Goal: Task Accomplishment & Management: Use online tool/utility

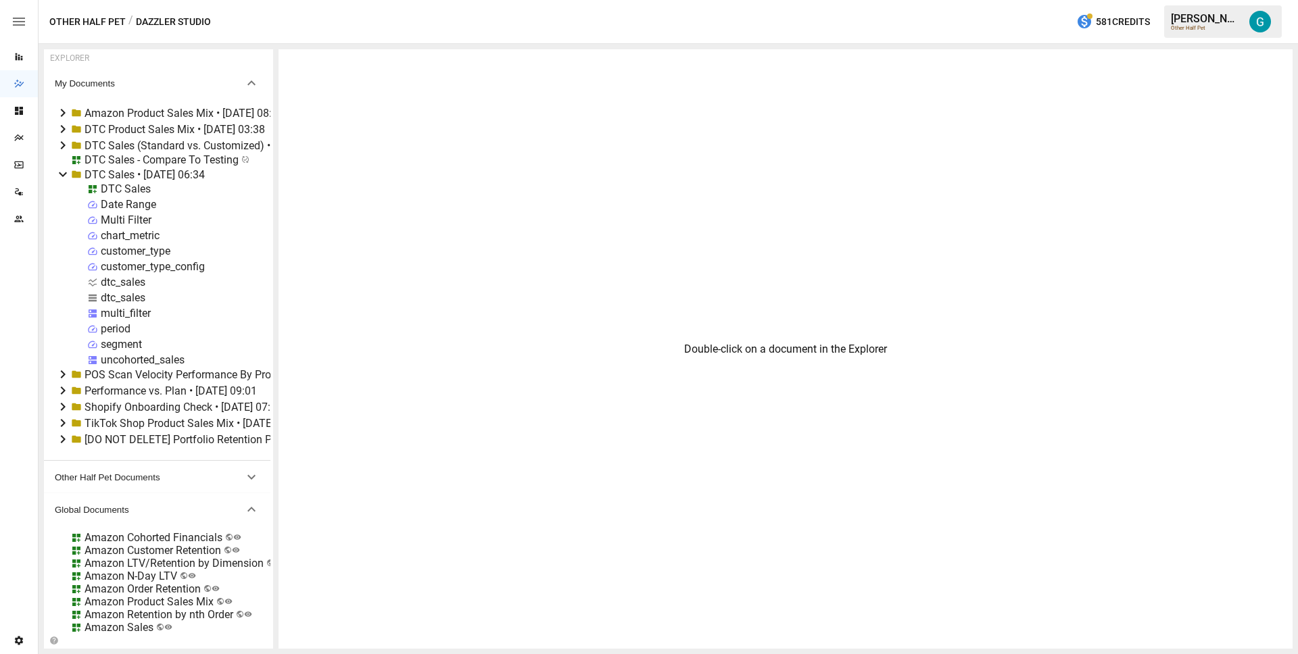
click at [118, 189] on div "DTC Sales" at bounding box center [126, 189] width 50 height 13
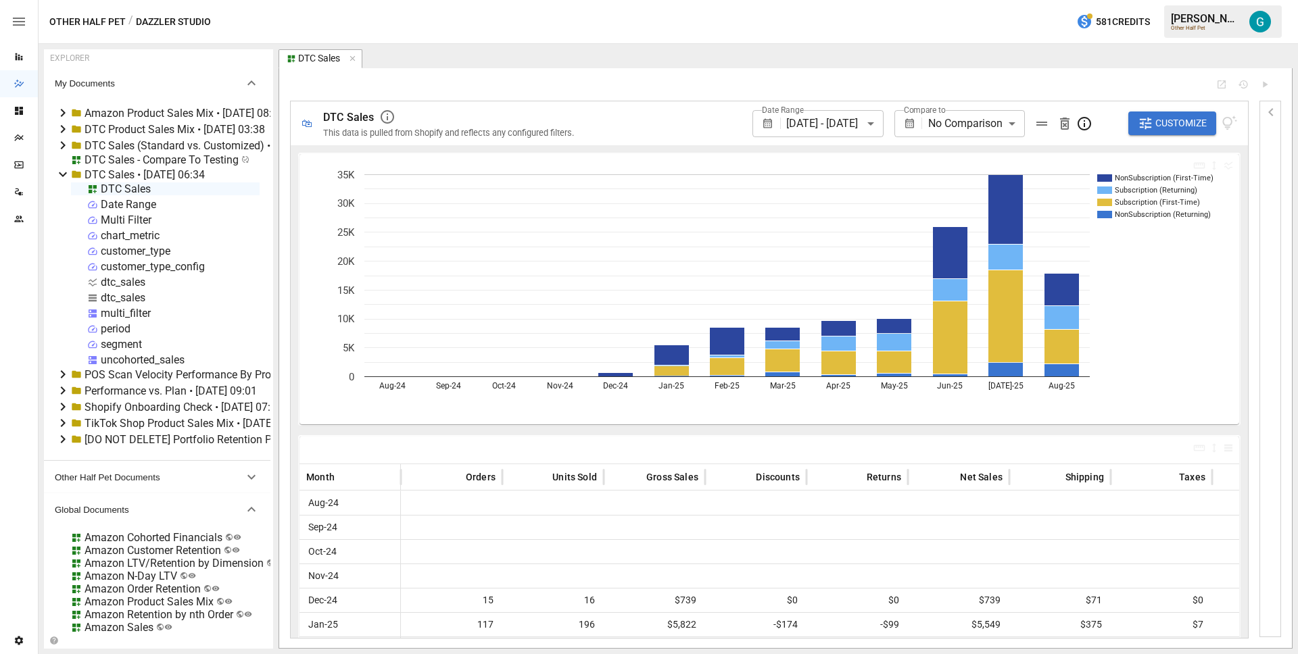
click at [989, 0] on body "Reports Dazzler Studio Dashboards Plans SmartModel ™ Data Sources Team Settings…" at bounding box center [649, 0] width 1298 height 0
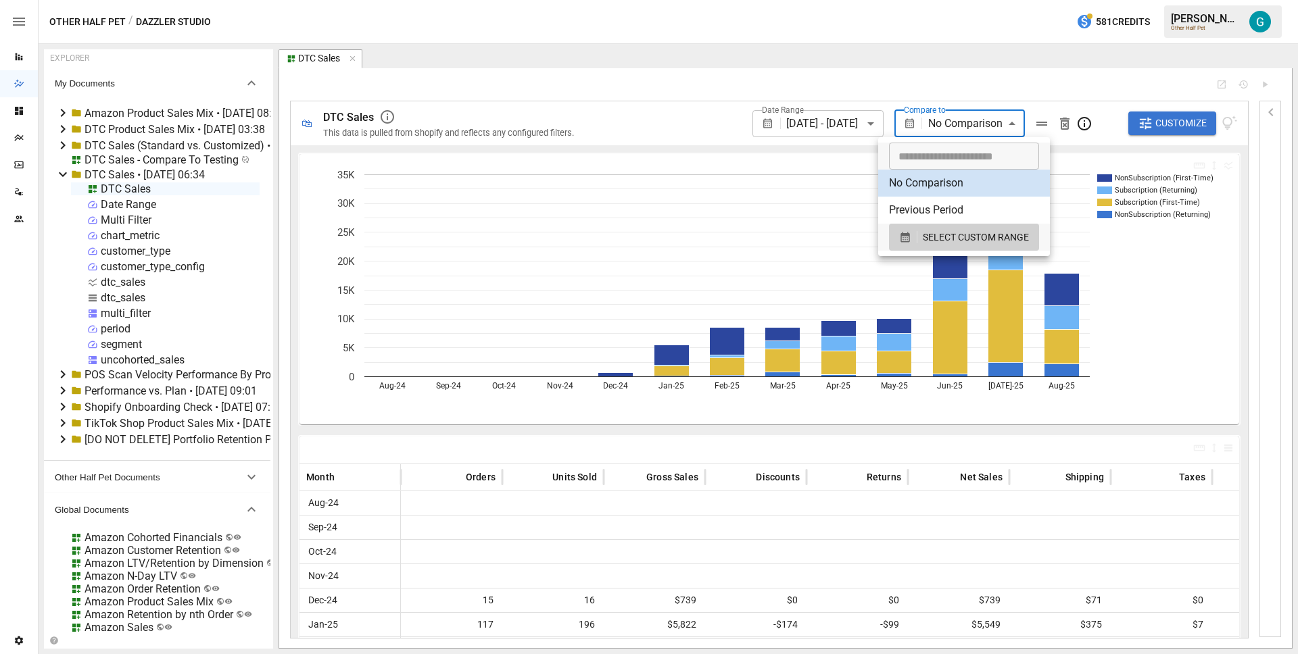
click at [976, 212] on li "Previous Period" at bounding box center [964, 210] width 172 height 27
type input "**********"
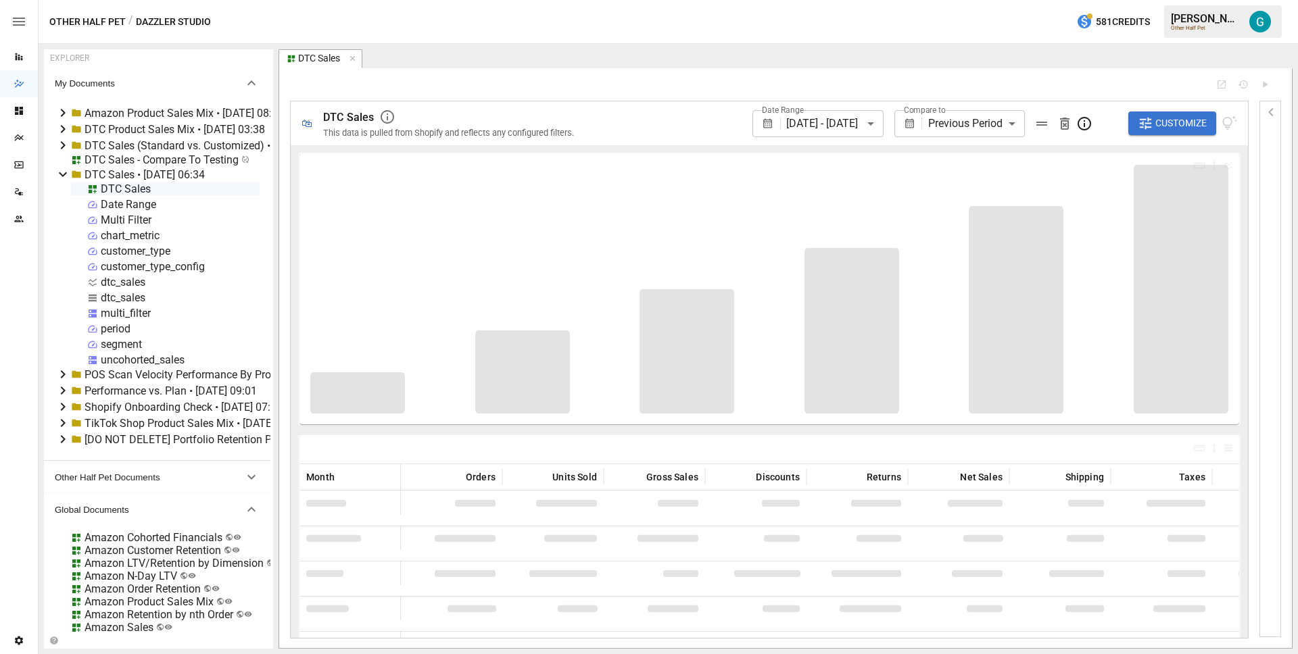
click at [712, 85] on div at bounding box center [747, 84] width 915 height 11
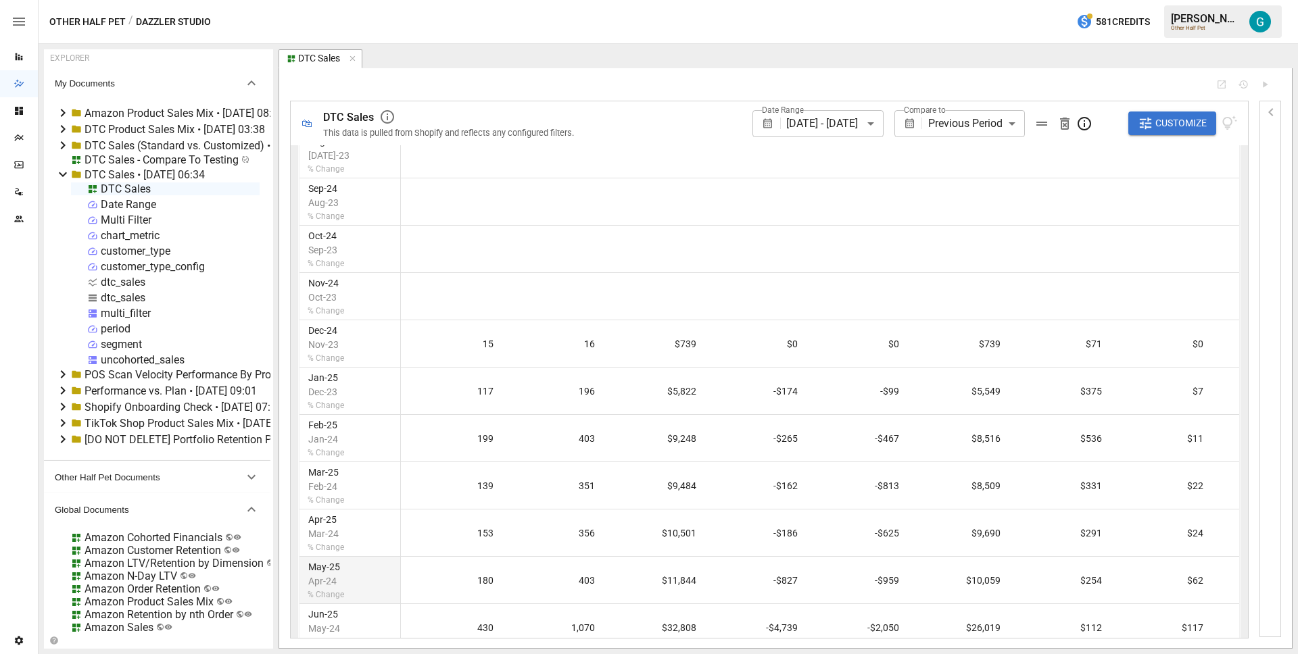
scroll to position [487, 0]
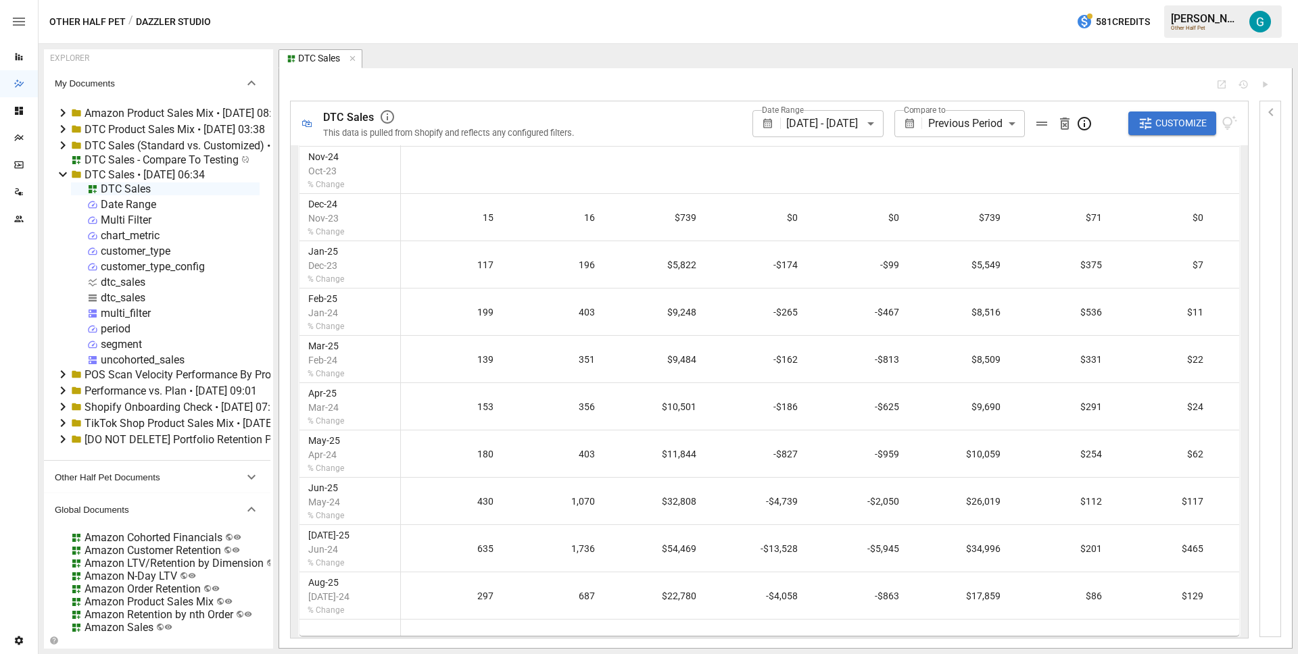
click at [116, 298] on div "dtc_sales" at bounding box center [123, 297] width 45 height 13
select select "**********"
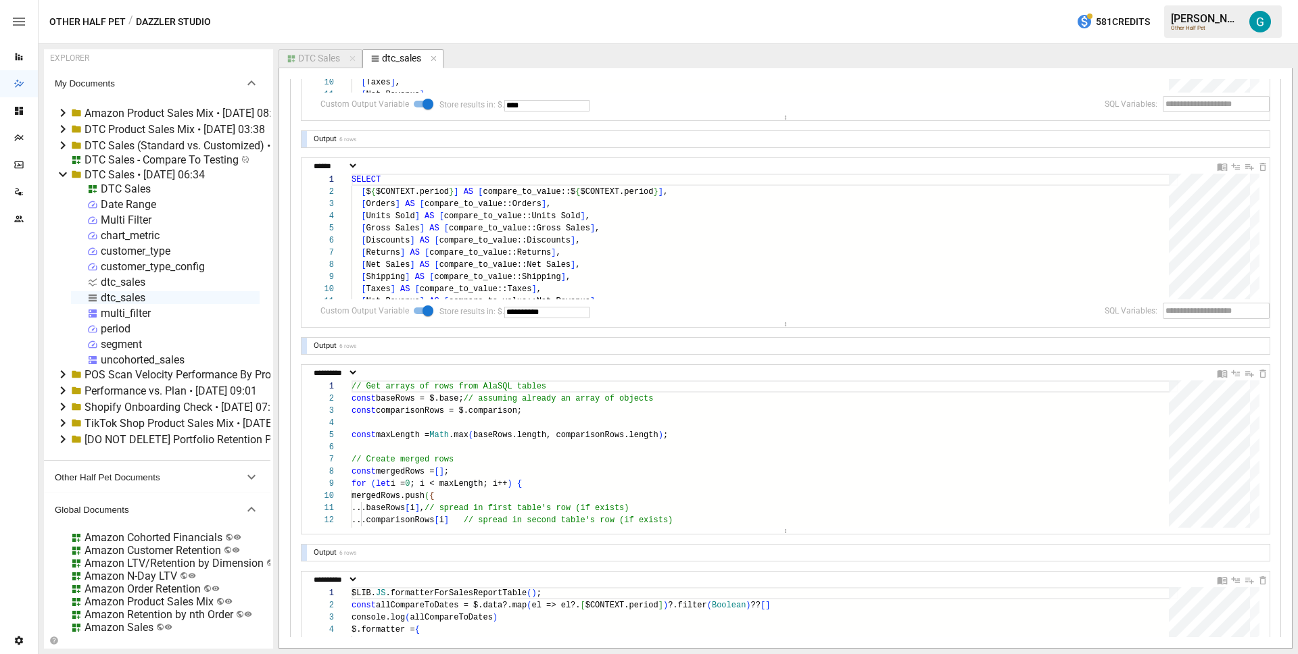
scroll to position [631, 0]
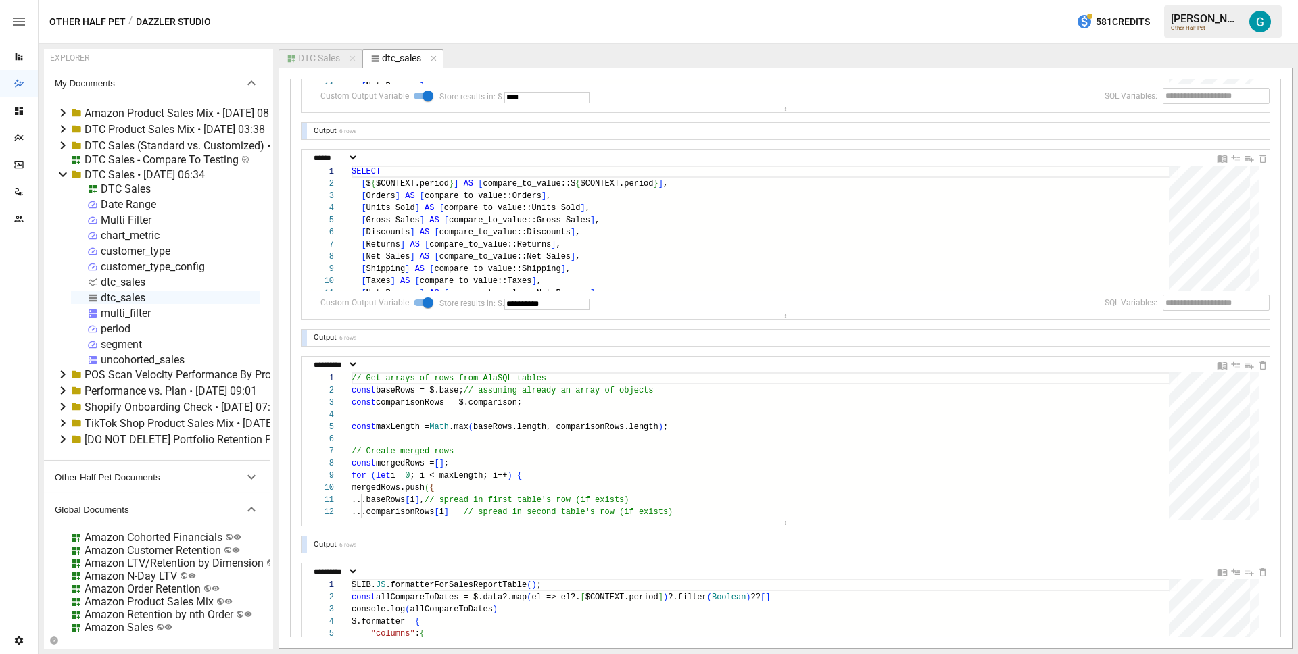
click at [306, 339] on div at bounding box center [303, 338] width 5 height 16
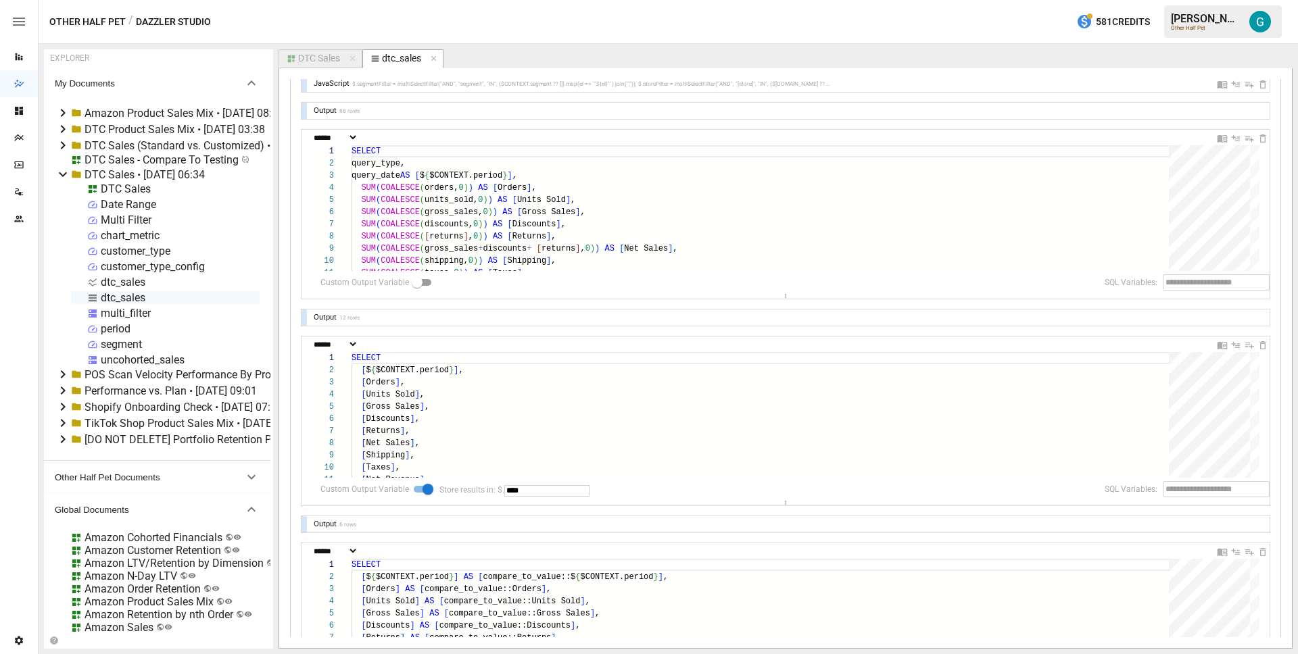
scroll to position [159, 0]
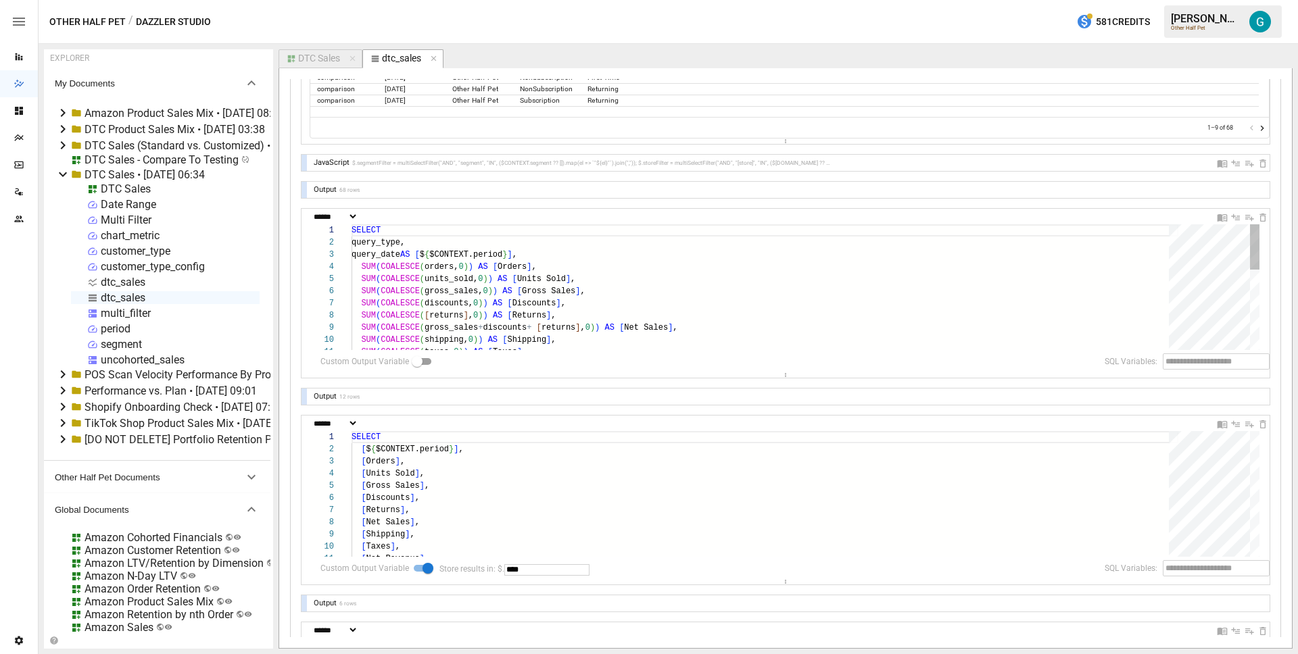
click at [435, 281] on div "SELECT query_type, query_date AS [ $ { $CONTEXT.period } ] , SUM ( COALESCE ( o…" at bounding box center [764, 396] width 827 height 345
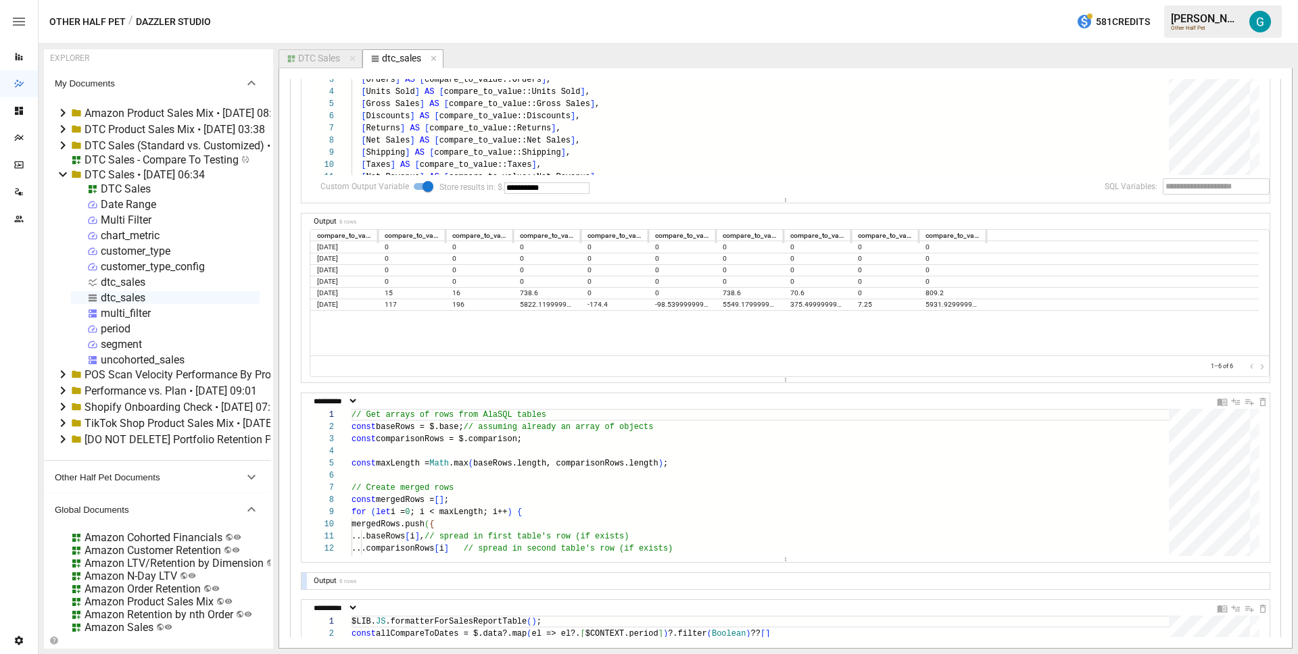
scroll to position [116, 0]
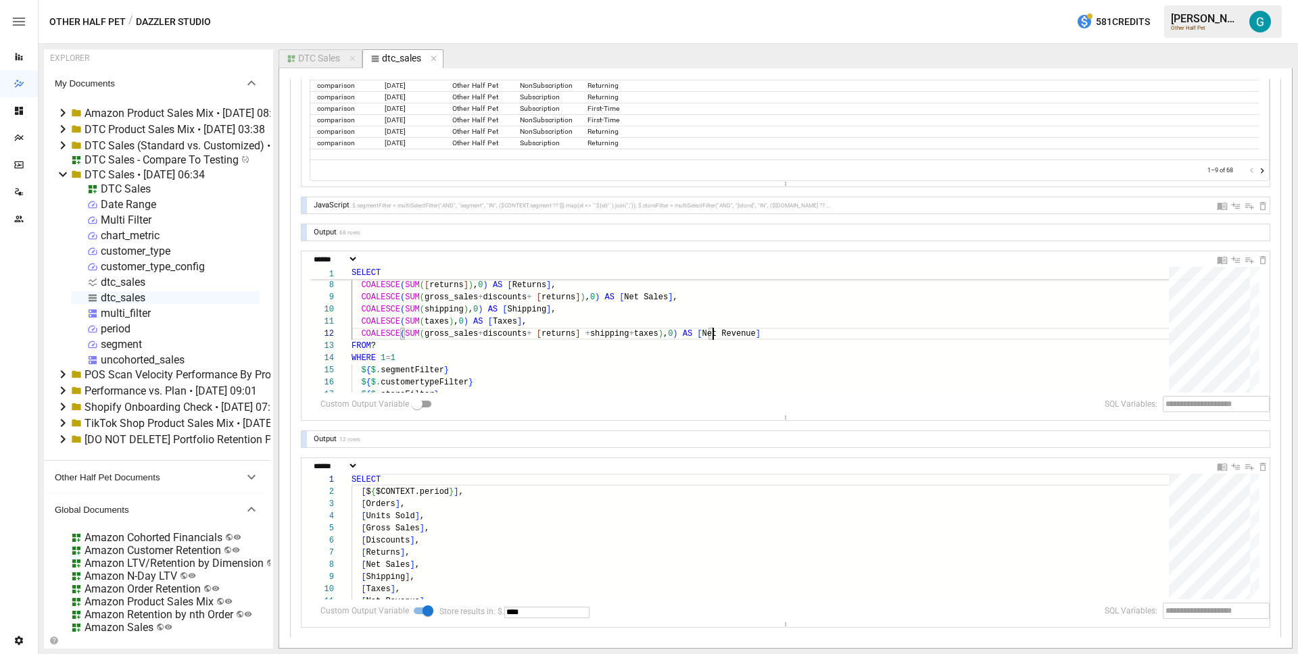
type textarea "**********"
click at [119, 163] on div "DTC Sales - Compare To Testing" at bounding box center [161, 159] width 154 height 13
click at [120, 157] on div "DTC Sales - Compare To Testing" at bounding box center [161, 159] width 154 height 13
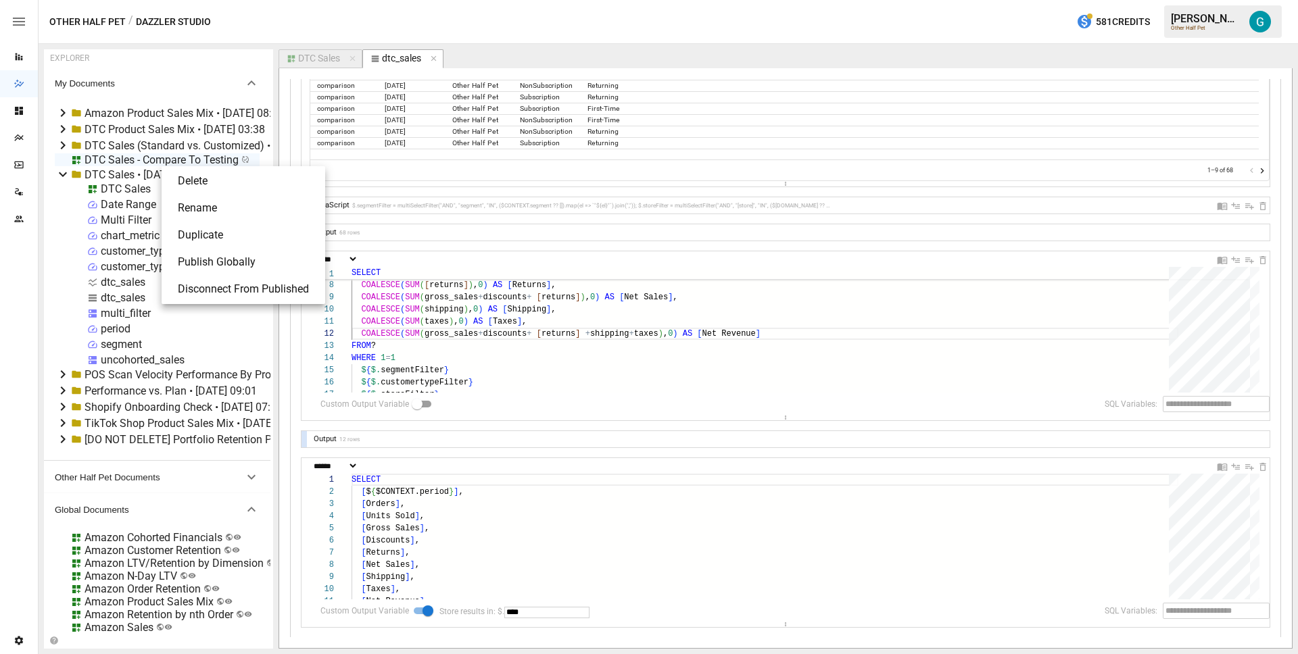
click at [201, 256] on li "Publish Globally" at bounding box center [243, 262] width 153 height 27
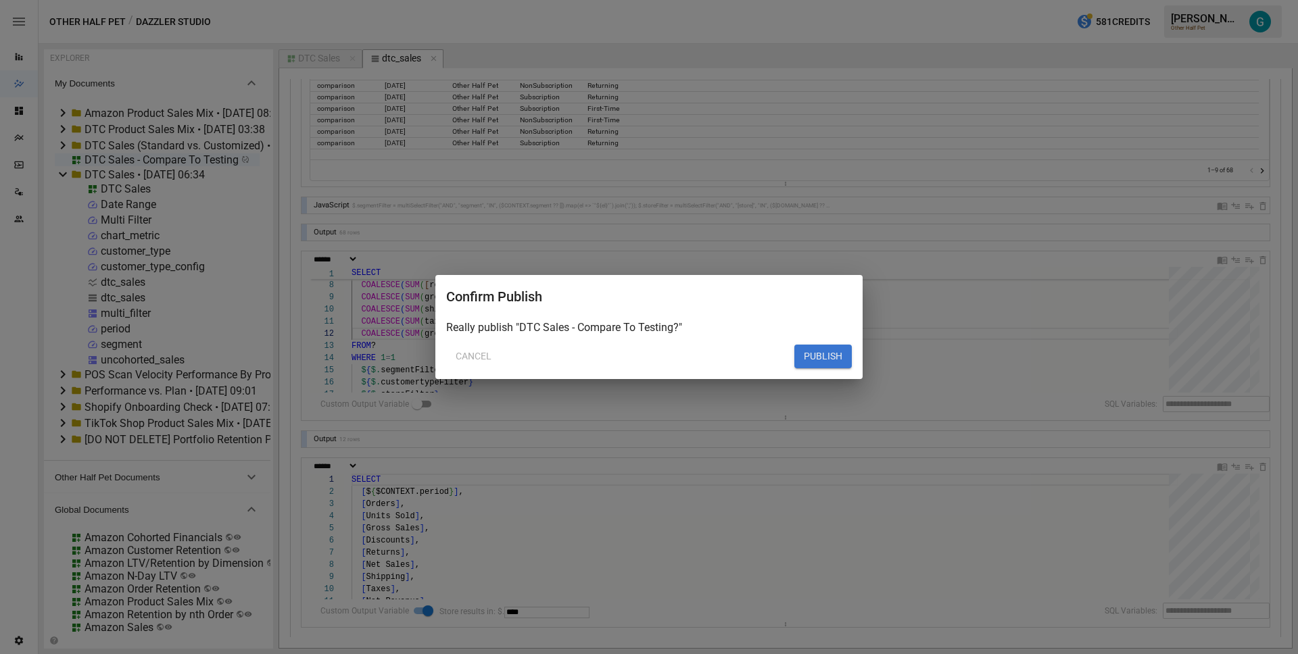
click at [811, 358] on button "PUBLISH" at bounding box center [822, 357] width 57 height 24
click at [808, 359] on button "PUBLISH" at bounding box center [822, 357] width 57 height 24
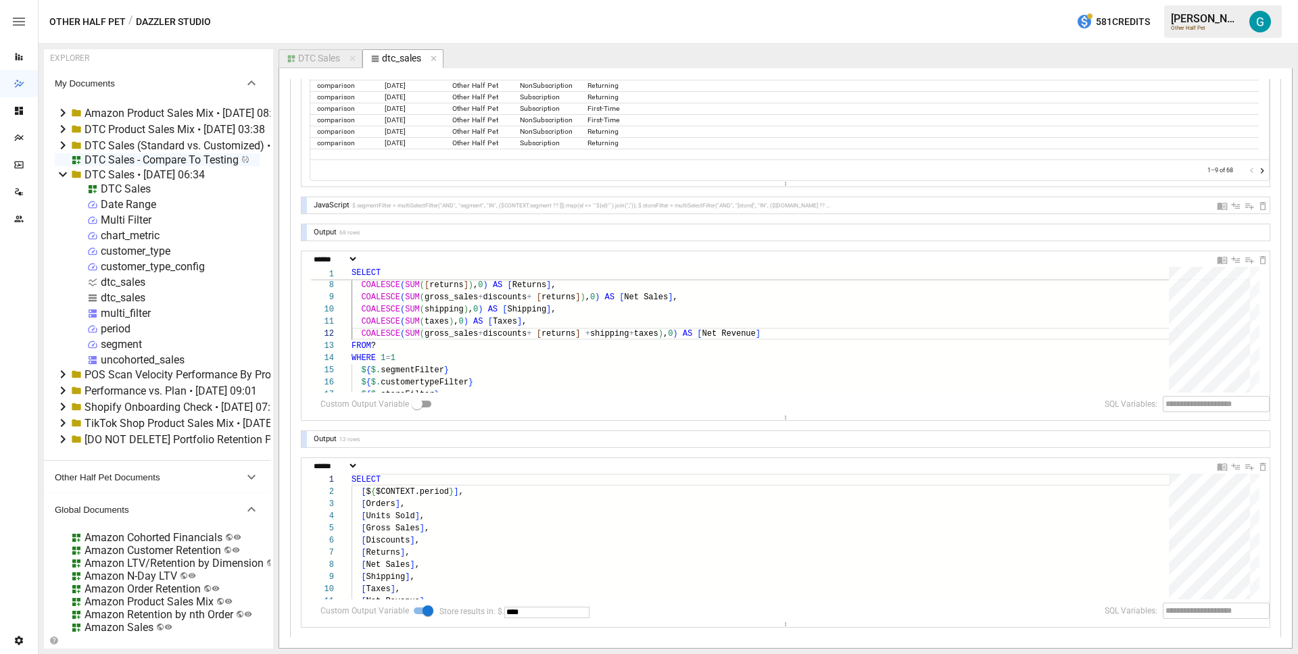
scroll to position [0, 0]
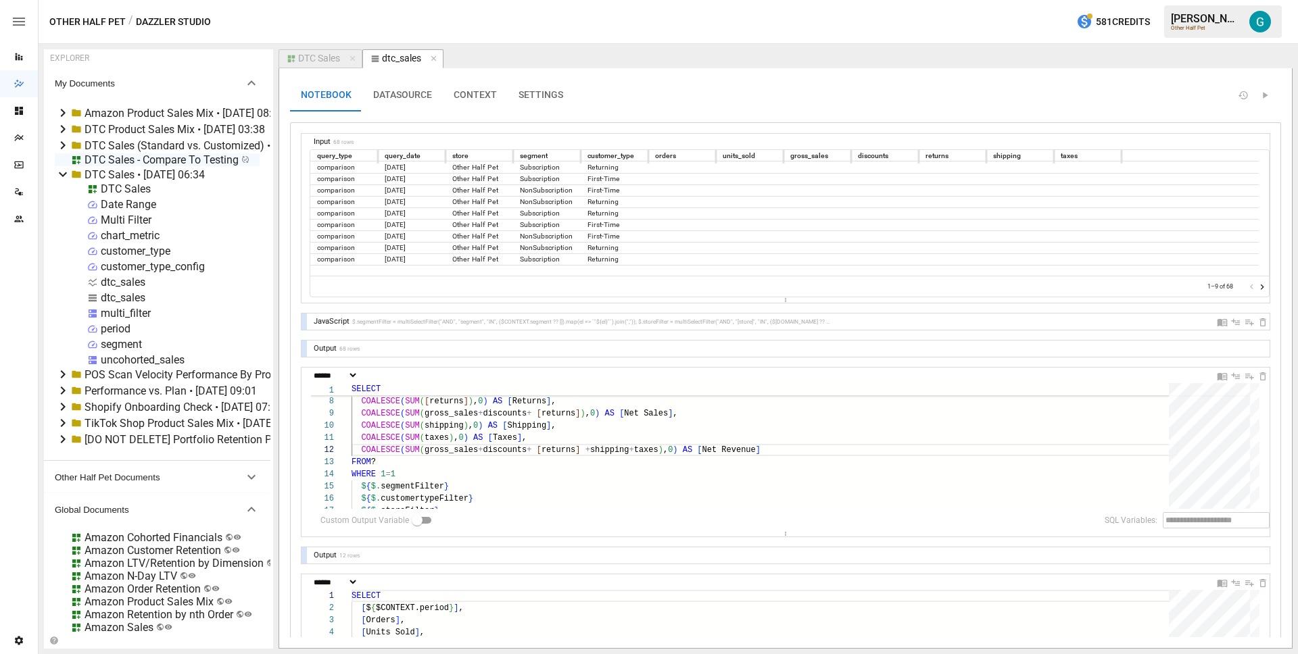
click at [118, 360] on div "uncohorted_sales" at bounding box center [143, 360] width 84 height 13
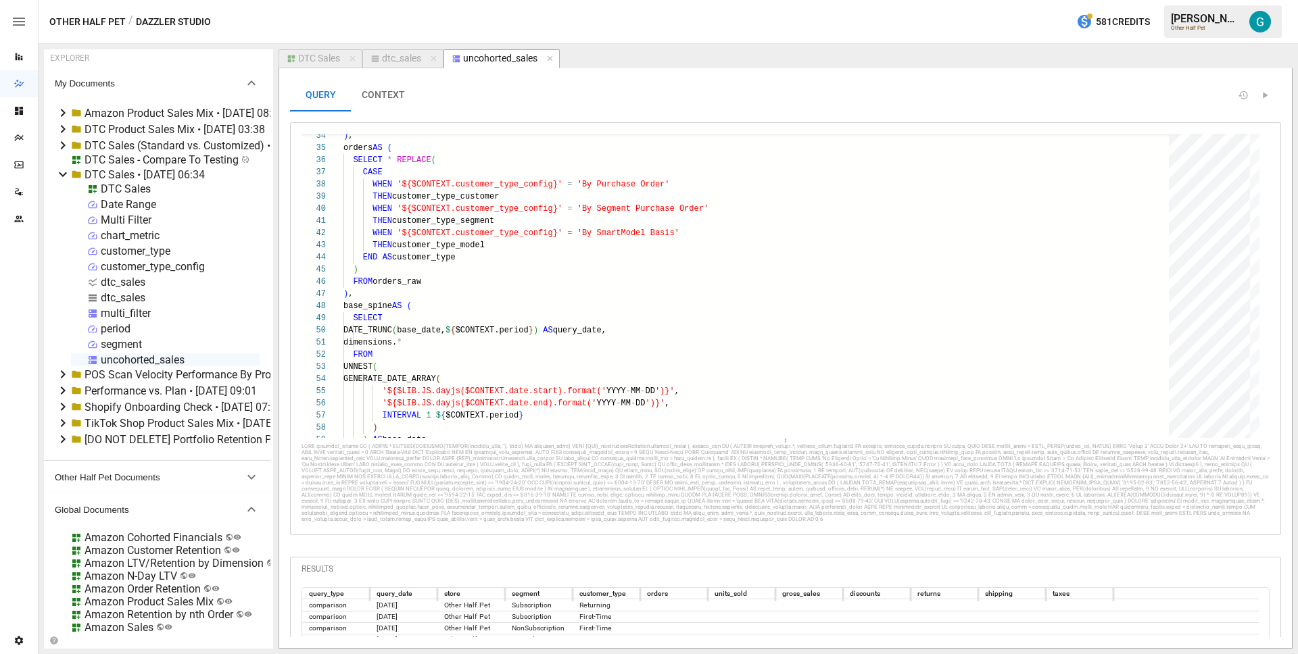
click at [386, 89] on button "CONTEXT" at bounding box center [383, 95] width 65 height 32
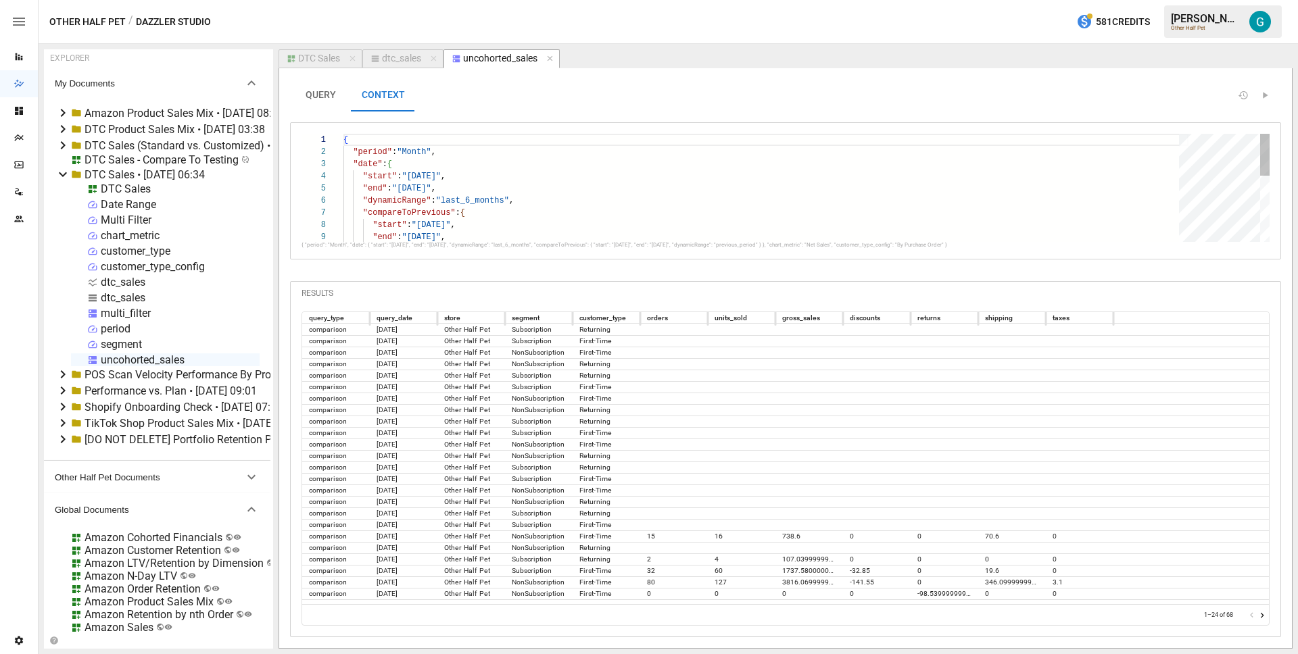
click at [417, 151] on div "{ "period" : "Month" , "date" : { "start" : "[DATE]" , "end" : "[DATE]" , "dyna…" at bounding box center [765, 273] width 845 height 278
type textarea "**********"
click at [301, 90] on button "QUERY 1" at bounding box center [320, 95] width 61 height 32
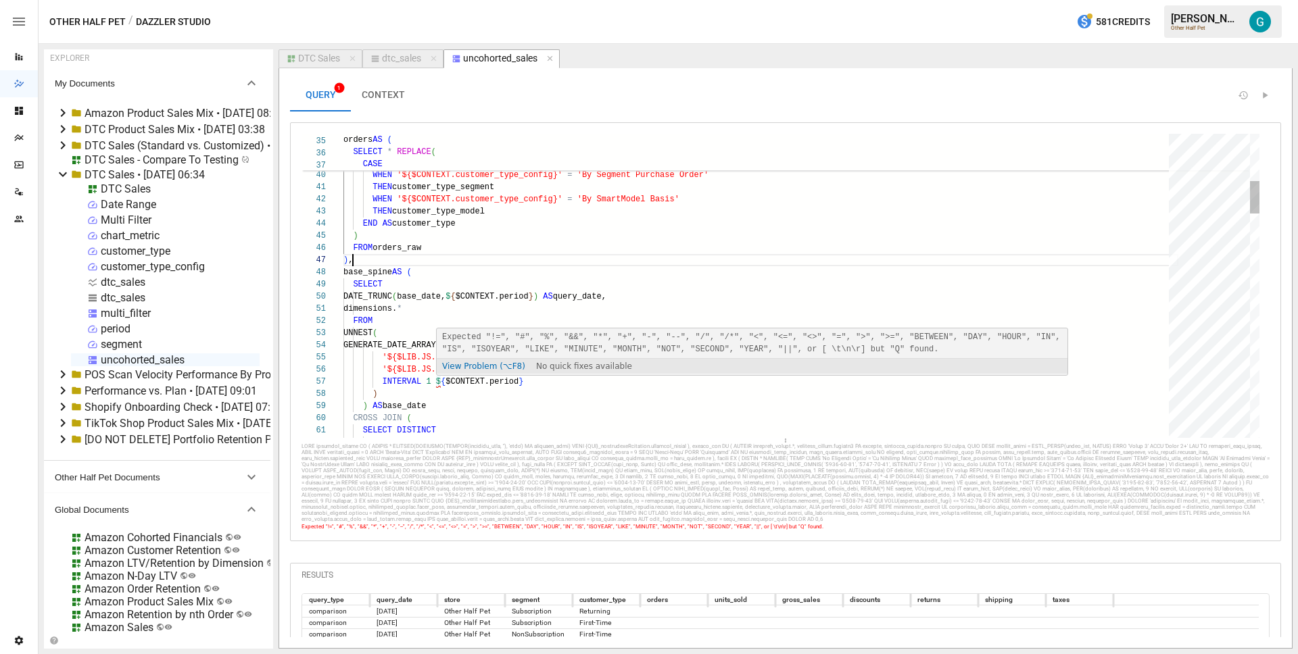
type textarea "**********"
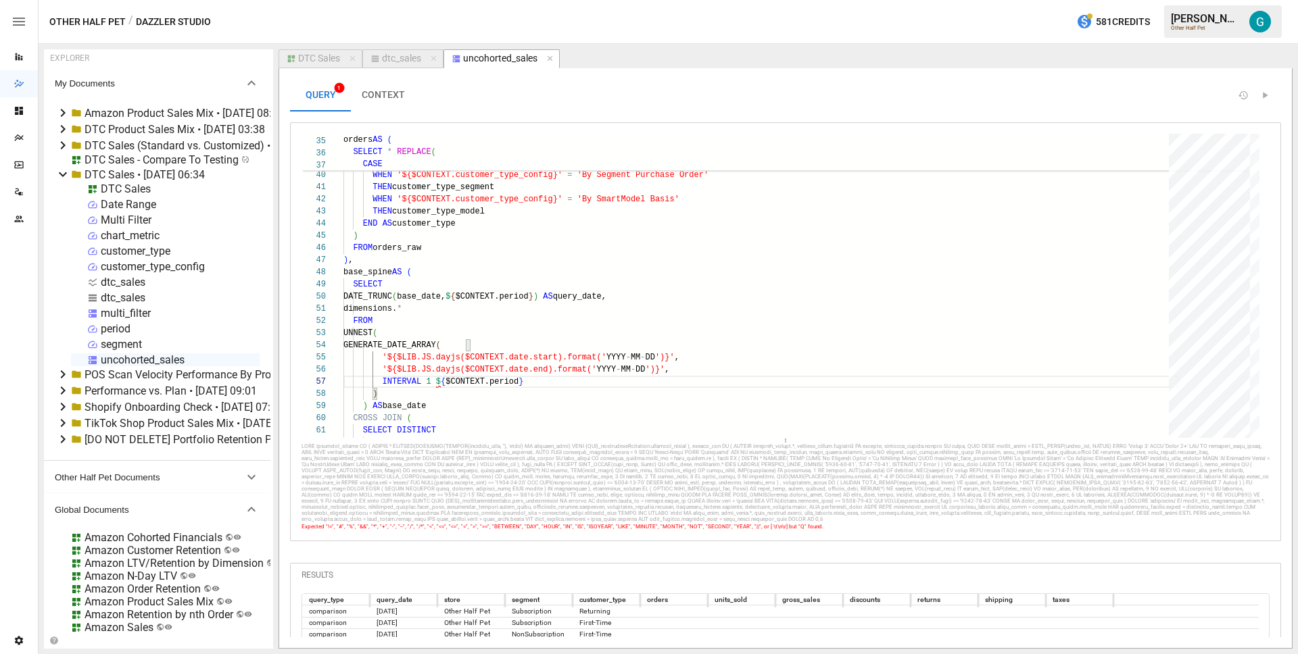
click at [391, 95] on button "CONTEXT" at bounding box center [383, 95] width 65 height 32
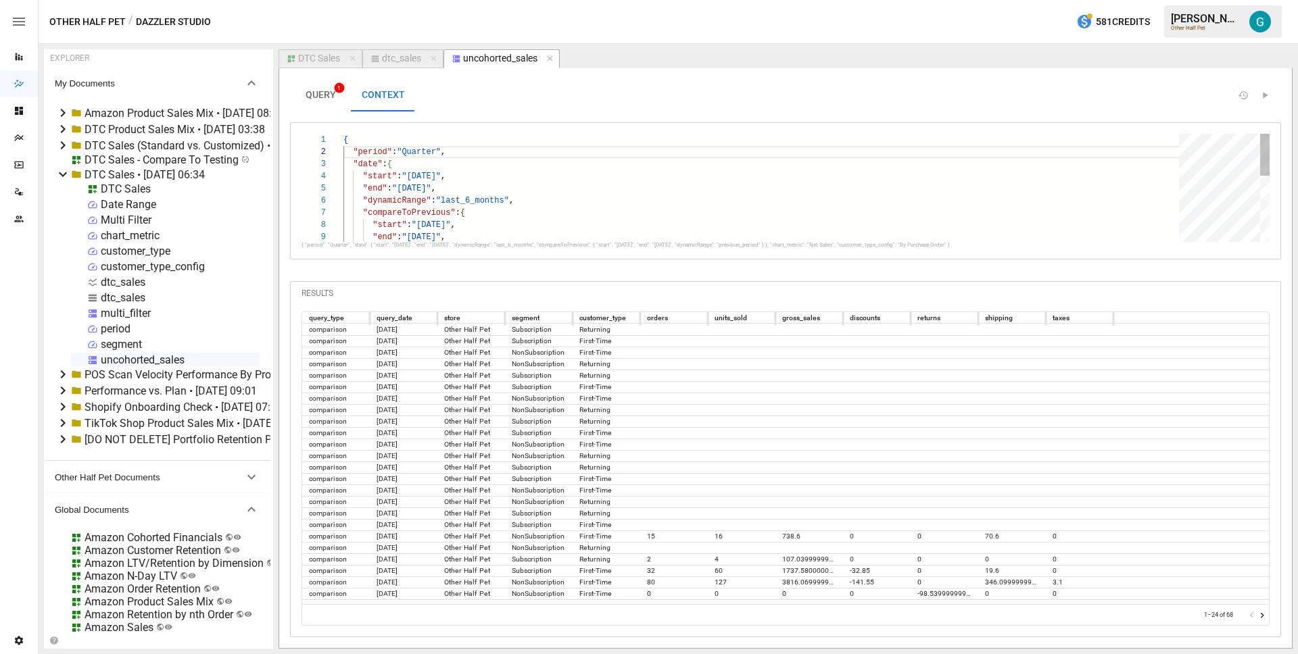
click at [416, 147] on div "{ "period" : "Quarter" , "date" : { "start" : "[DATE]" , "end" : "[DATE]" , "dy…" at bounding box center [765, 273] width 845 height 278
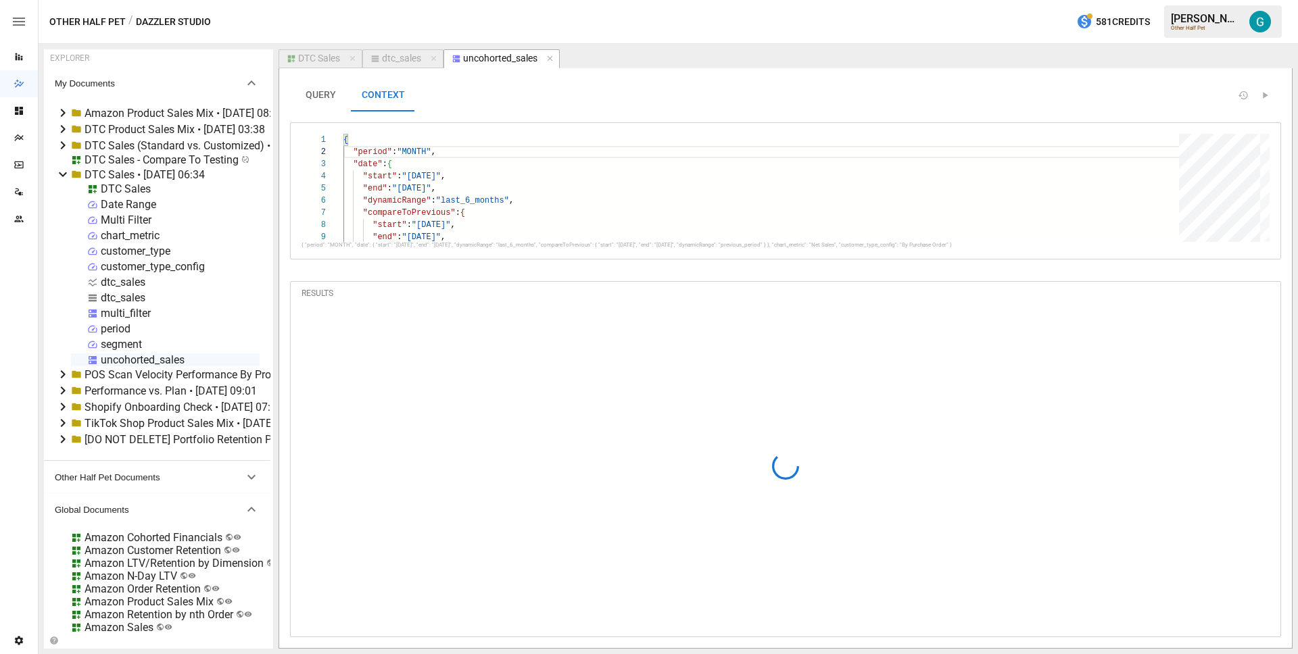
click at [316, 93] on button "QUERY" at bounding box center [320, 95] width 61 height 32
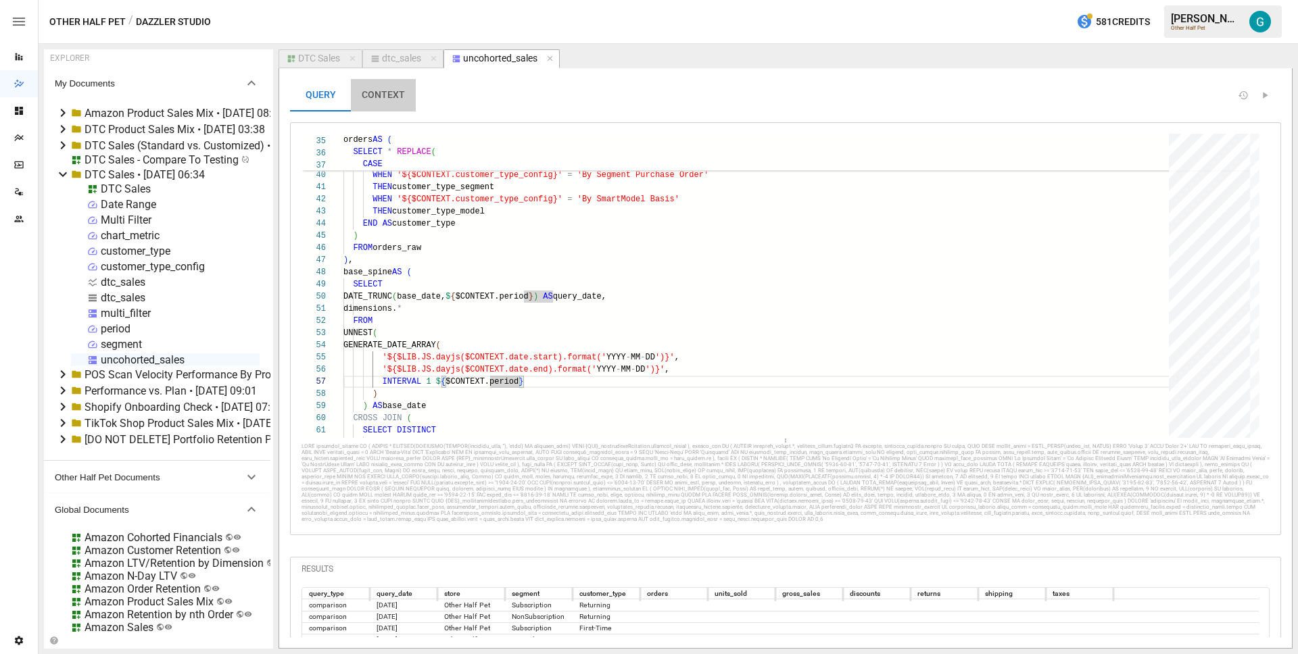
click at [381, 101] on button "CONTEXT" at bounding box center [383, 95] width 65 height 32
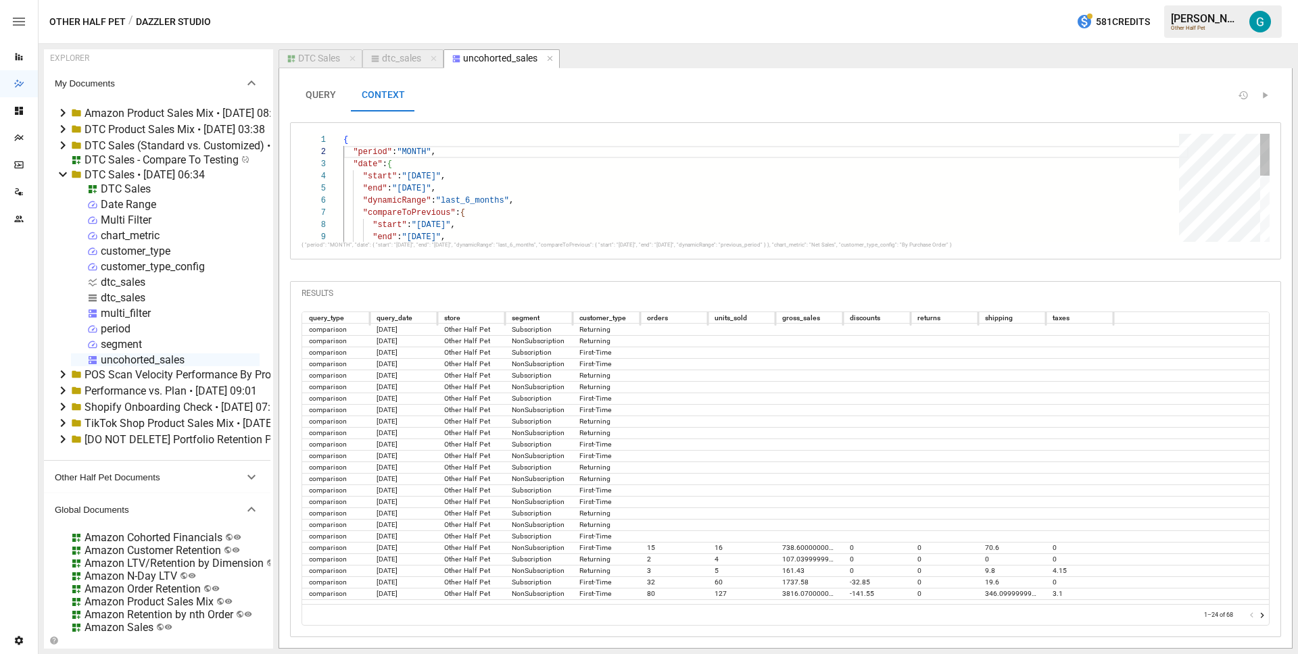
click at [412, 157] on div "{ "period" : "MONTH" , "date" : { "start" : "[DATE]" , "end" : "[DATE]" , "dyna…" at bounding box center [765, 273] width 845 height 278
type textarea "**********"
click at [313, 90] on span "QUERY 1" at bounding box center [321, 95] width 30 height 12
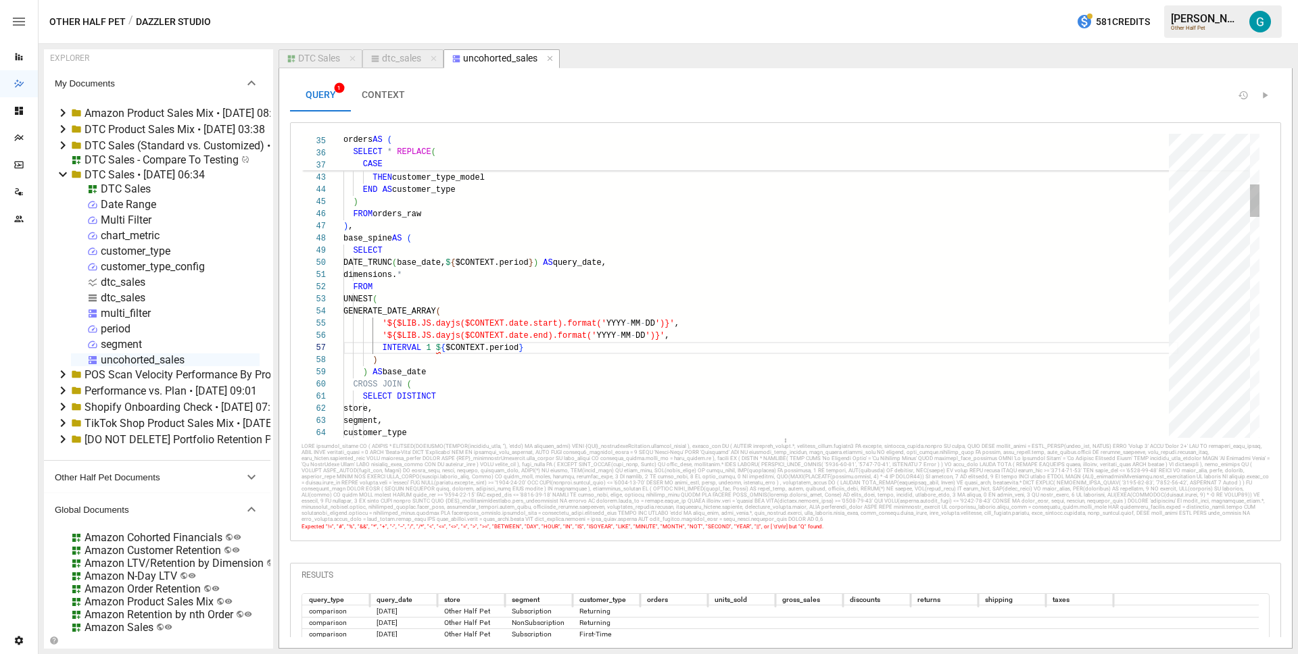
scroll to position [97, 88]
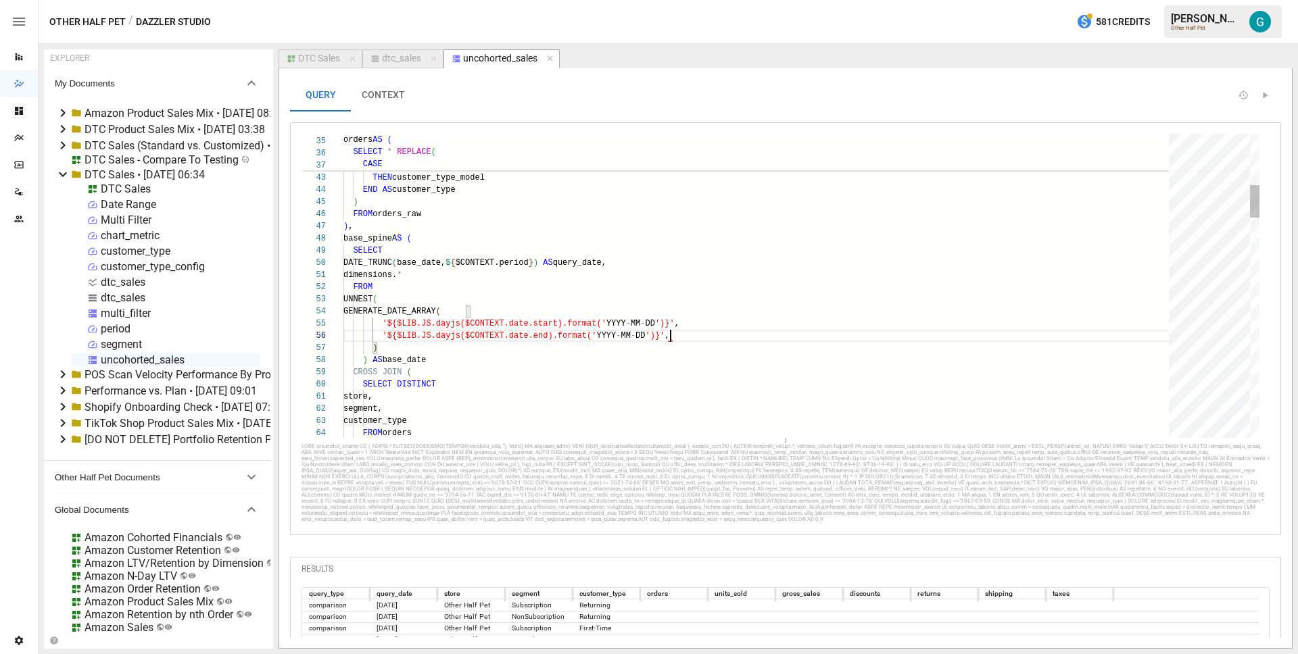
scroll to position [61, 322]
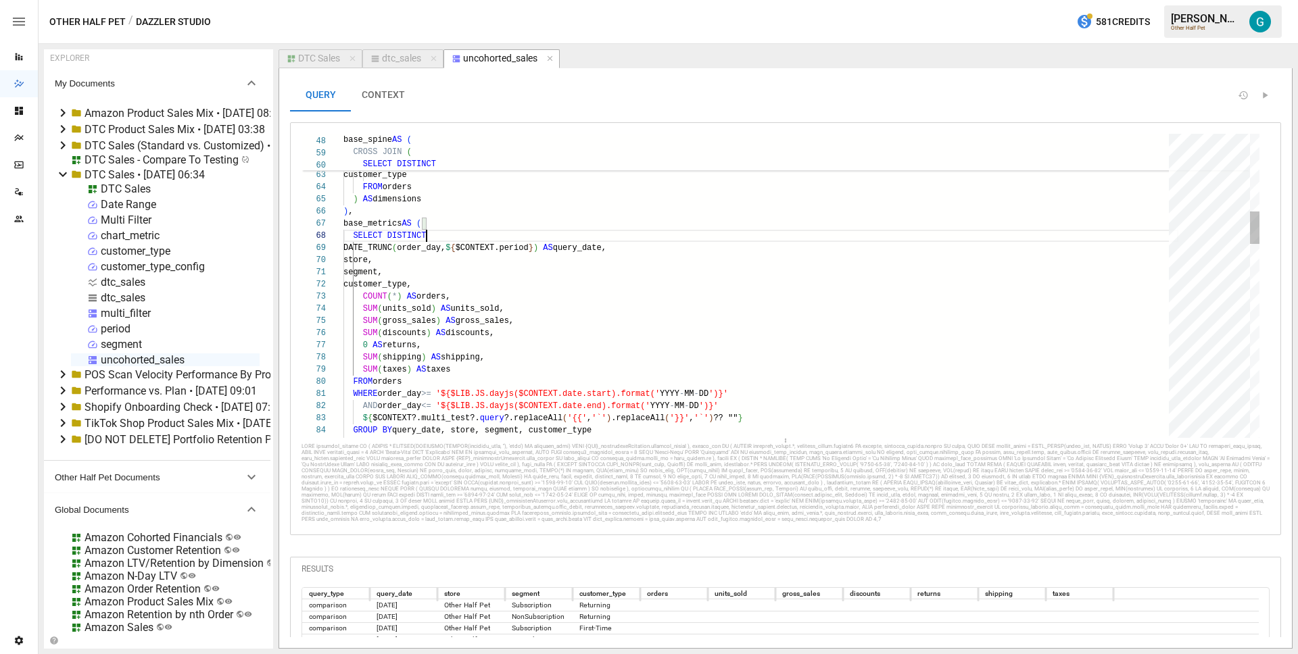
scroll to position [85, 39]
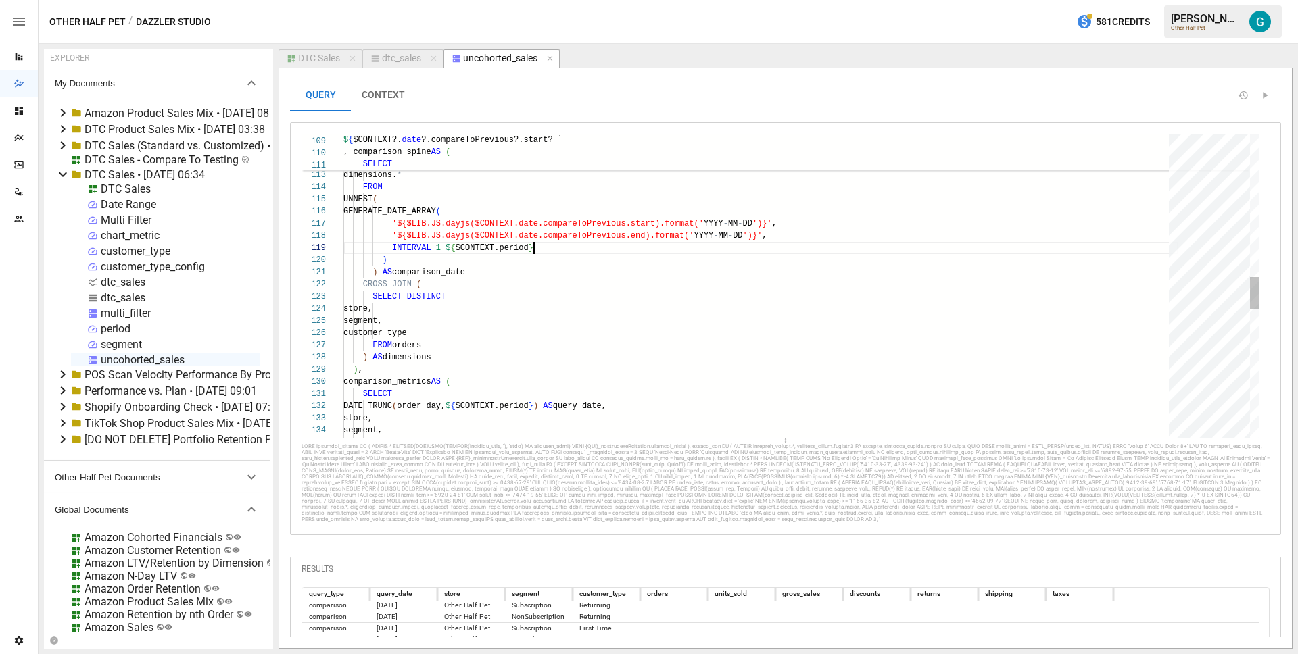
click at [550, 243] on div ", comparison_spine AS ( SELECT DATE_TRUNC ( comparison_date, $ { $CONTEXT.perio…" at bounding box center [760, 217] width 835 height 2823
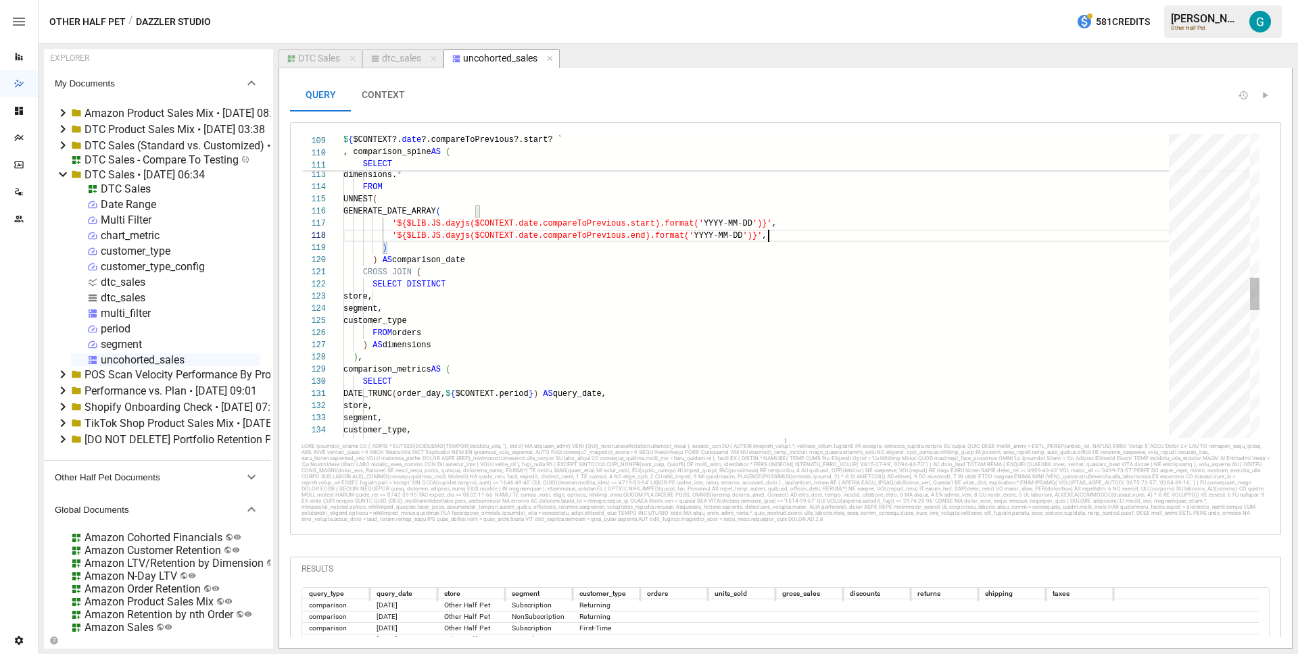
scroll to position [85, 420]
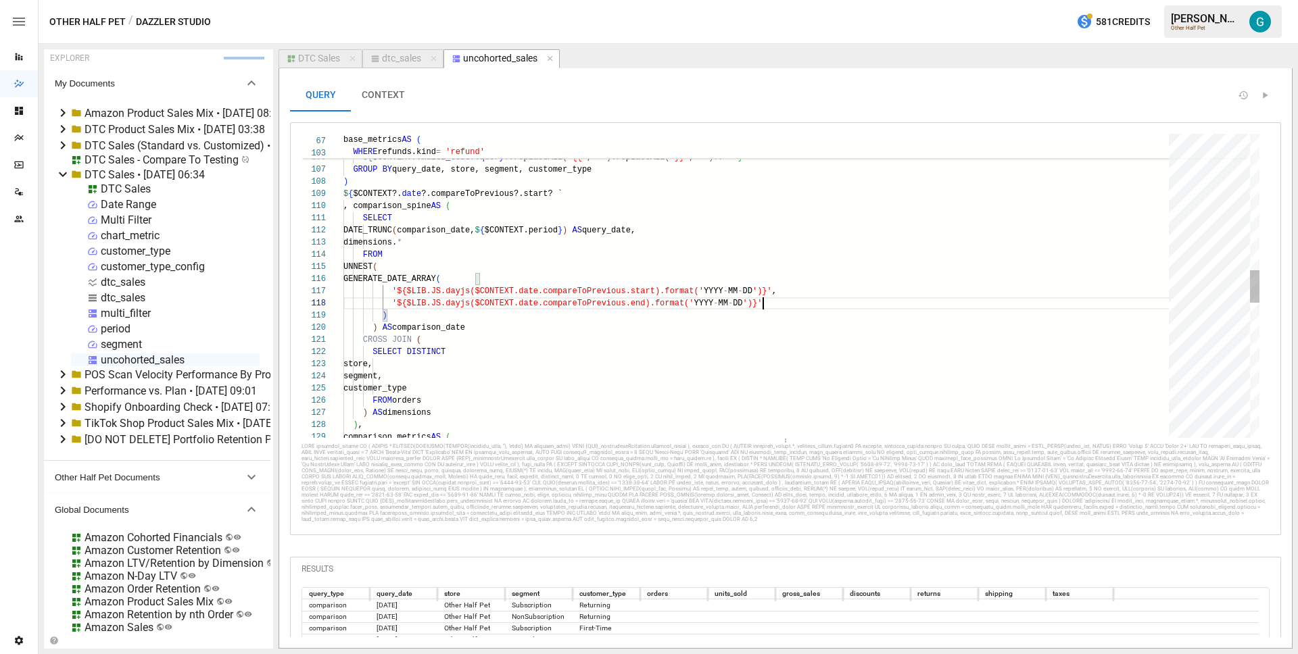
click at [477, 226] on div ", comparison_spine AS ( SELECT DATE_TRUNC ( comparison_date, $ { $CONTEXT.perio…" at bounding box center [760, 279] width 835 height 2811
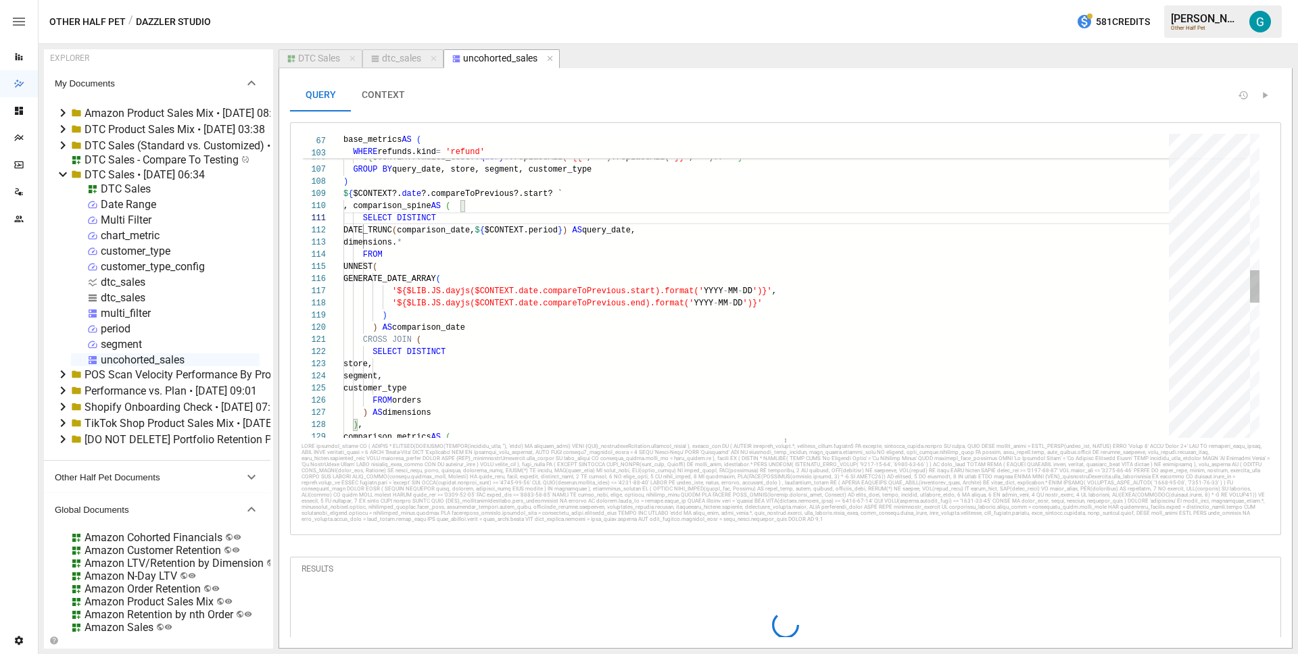
type textarea "**********"
click at [402, 105] on button "CONTEXT" at bounding box center [383, 95] width 65 height 32
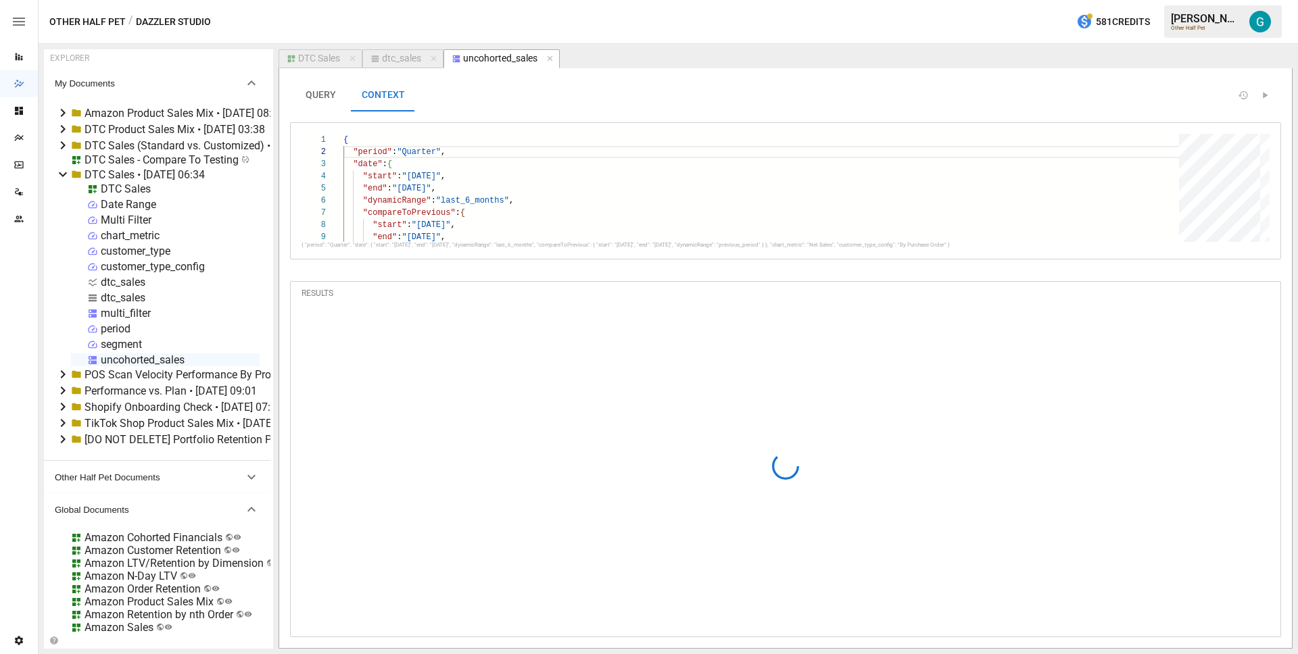
click at [329, 93] on button "QUERY" at bounding box center [320, 95] width 61 height 32
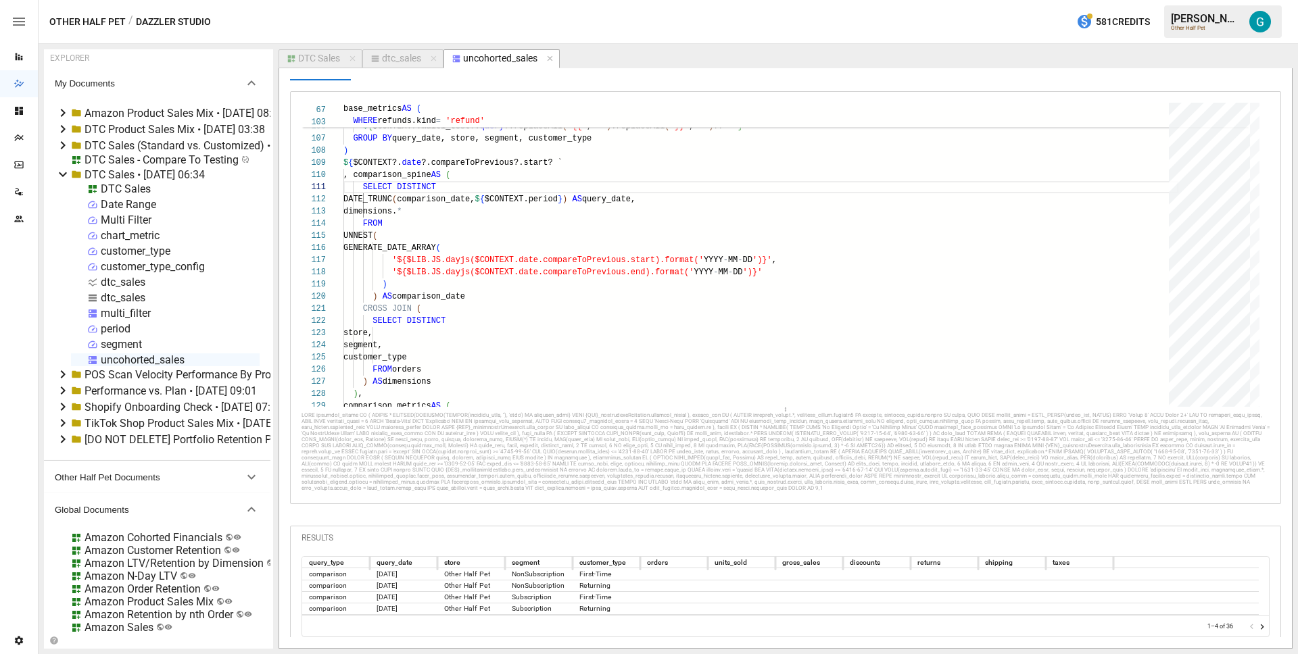
scroll to position [70, 0]
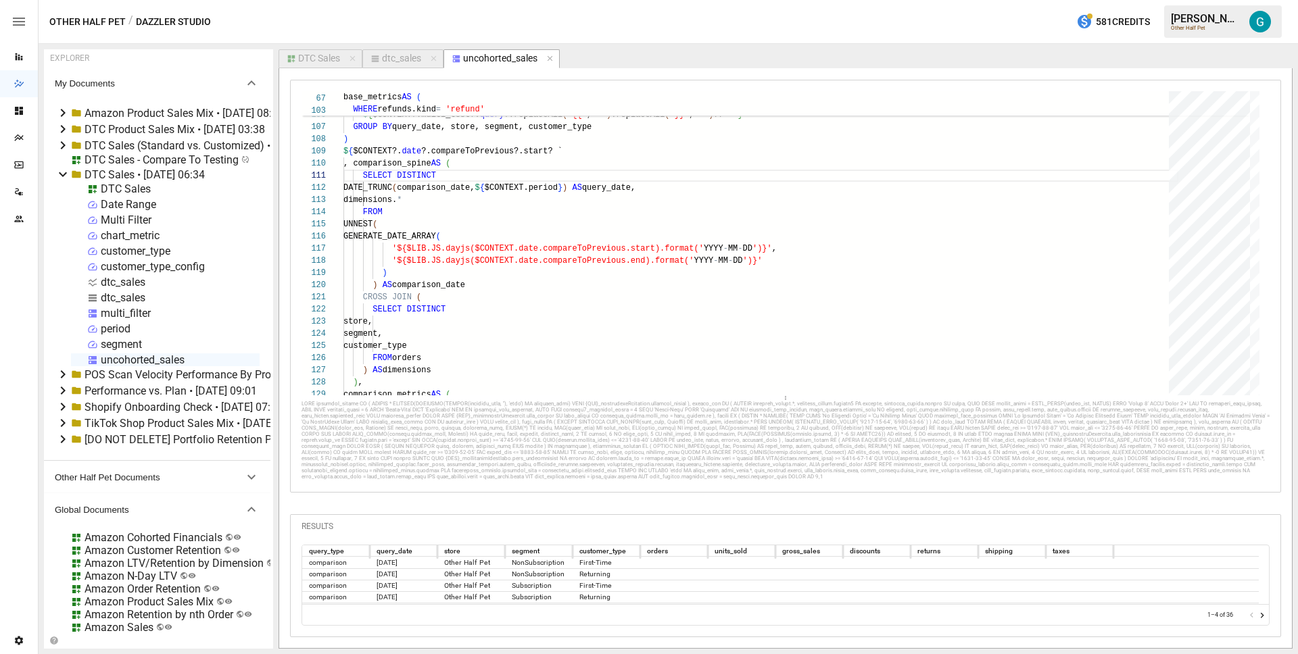
click at [137, 188] on div "DTC Sales" at bounding box center [126, 189] width 50 height 13
click at [129, 164] on div at bounding box center [649, 327] width 1298 height 654
click at [132, 156] on div "DTC Sales - Compare To Testing" at bounding box center [161, 159] width 154 height 13
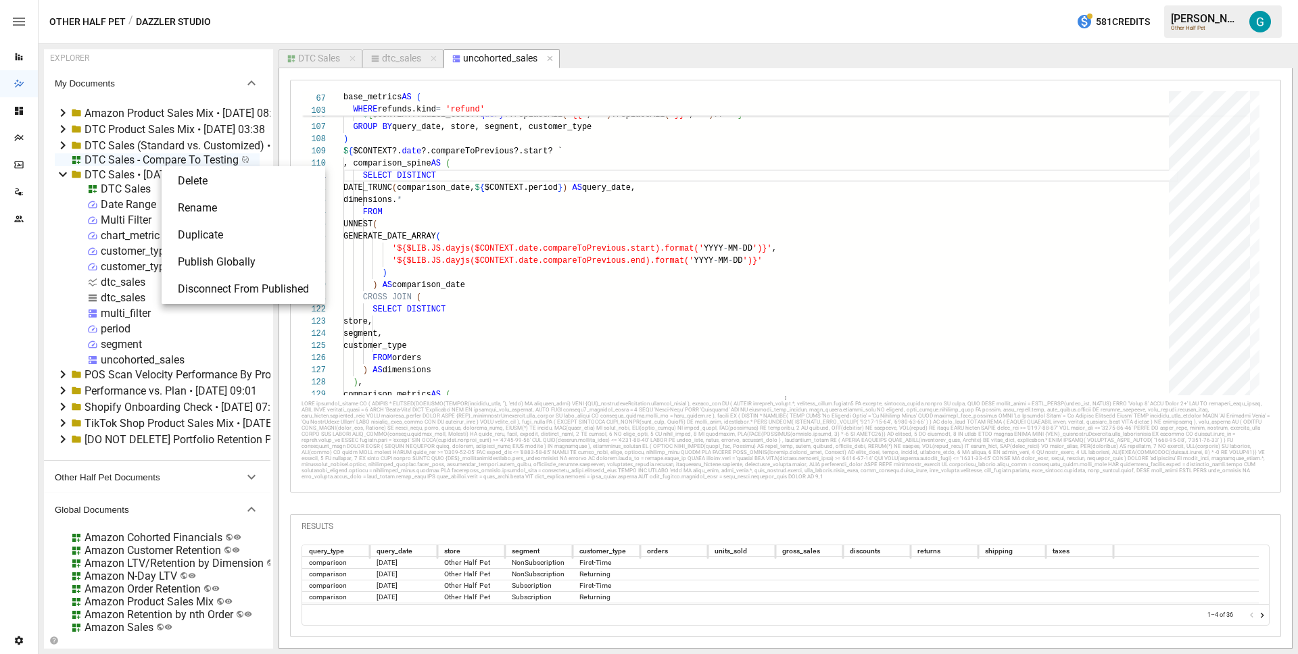
click at [228, 266] on li "Publish Globally" at bounding box center [243, 262] width 153 height 27
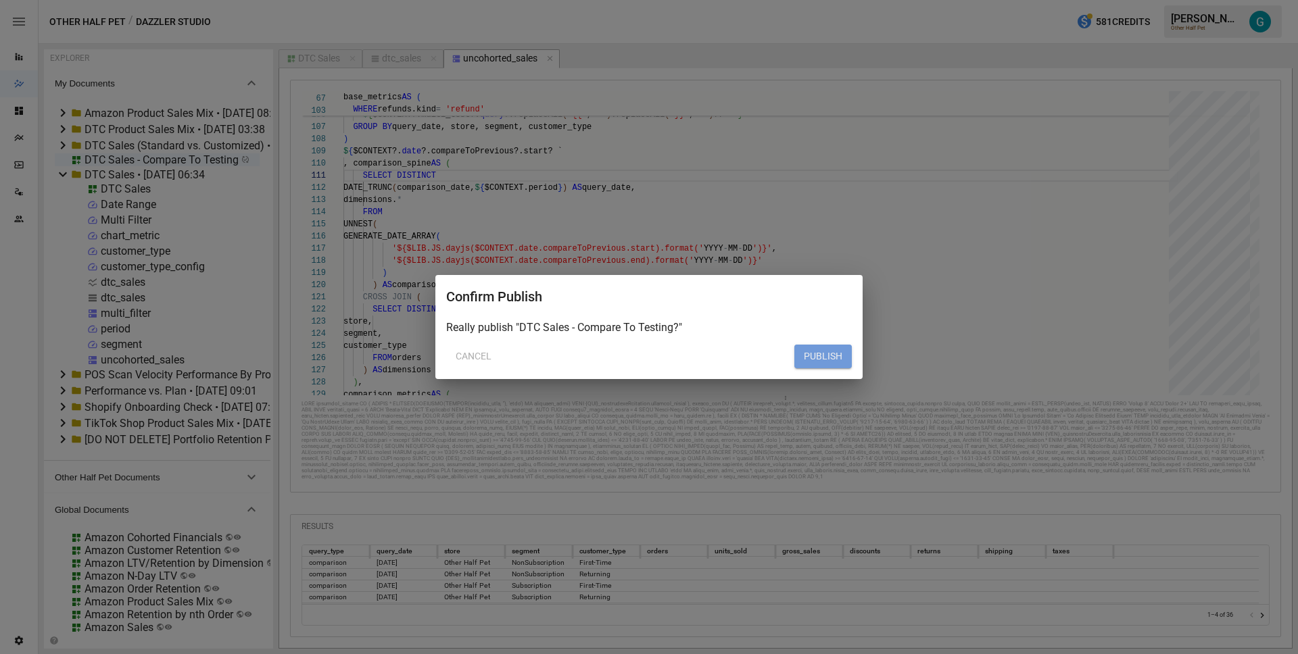
click at [808, 357] on button "PUBLISH" at bounding box center [822, 357] width 57 height 24
click at [810, 352] on button "PUBLISH" at bounding box center [822, 357] width 57 height 24
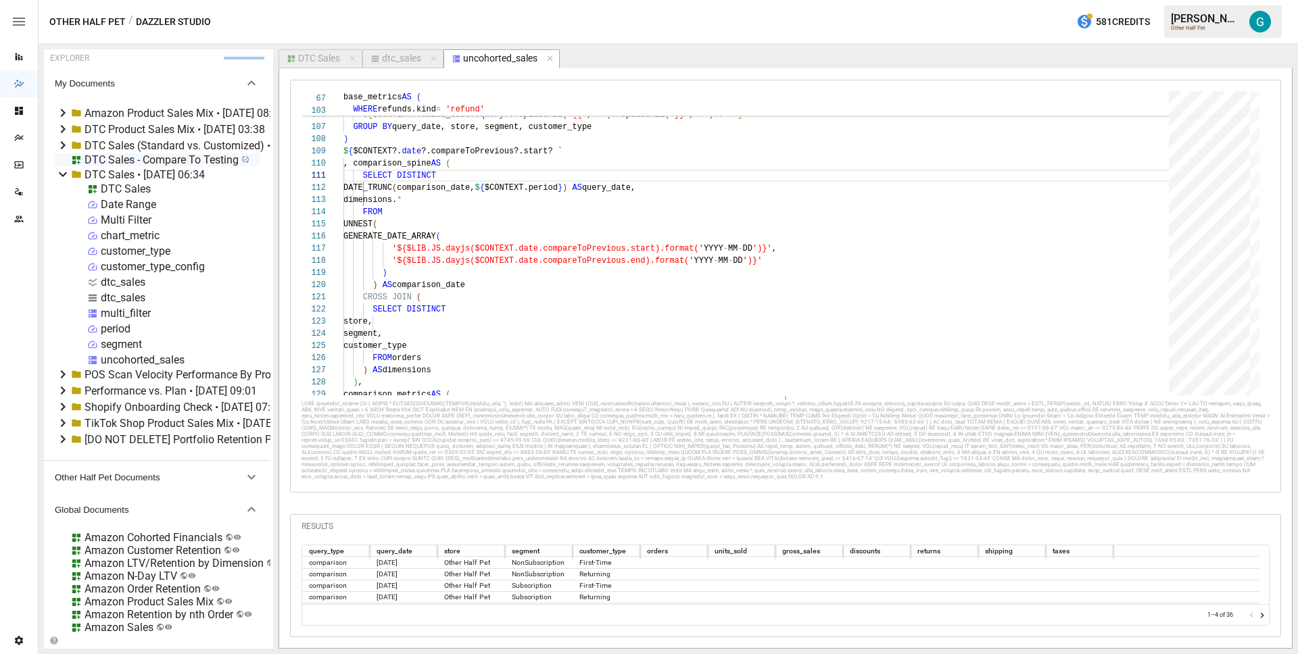
click at [810, 412] on div at bounding box center [785, 440] width 968 height 79
